Goal: Check status

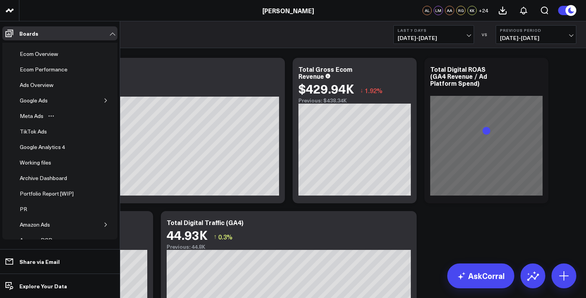
scroll to position [53, 0]
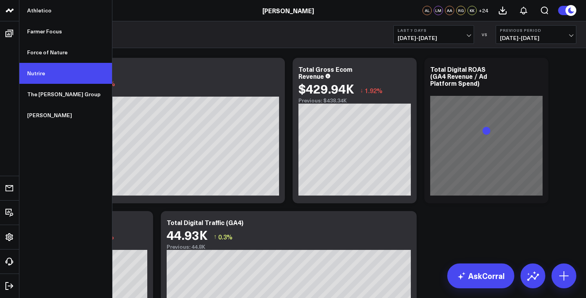
click at [52, 76] on link "Nutrire" at bounding box center [65, 73] width 93 height 21
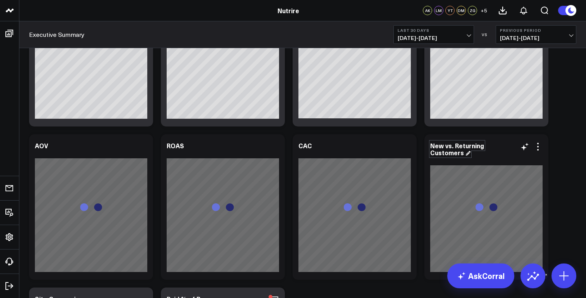
scroll to position [407, 0]
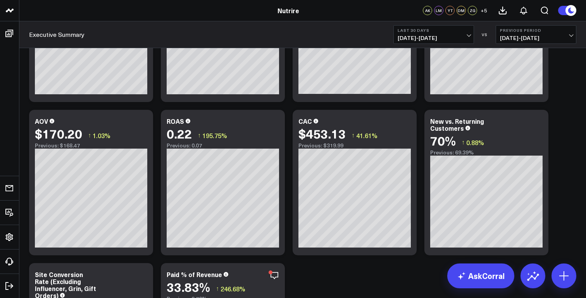
click at [458, 35] on span "[DATE] - [DATE]" at bounding box center [434, 38] width 72 height 6
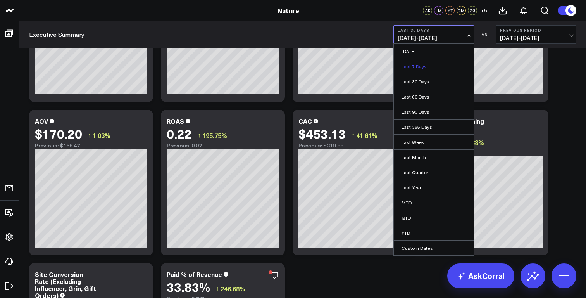
click at [431, 63] on link "Last 7 Days" at bounding box center [434, 66] width 80 height 15
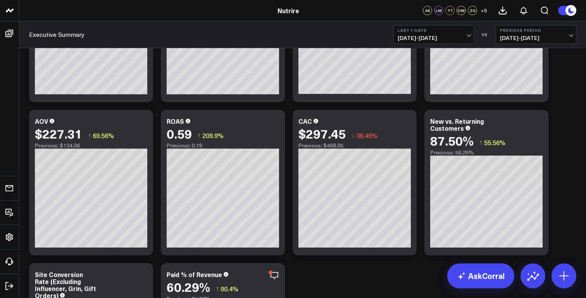
click at [538, 42] on button "Previous Period [DATE] - [DATE]" at bounding box center [536, 34] width 81 height 19
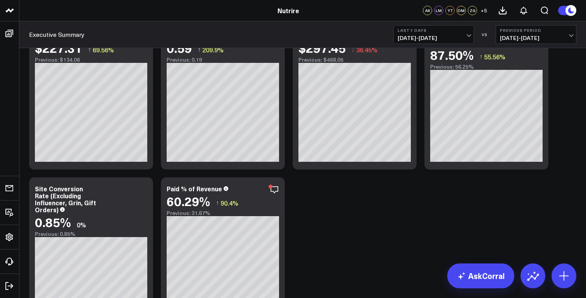
scroll to position [535, 0]
